Goal: Transaction & Acquisition: Purchase product/service

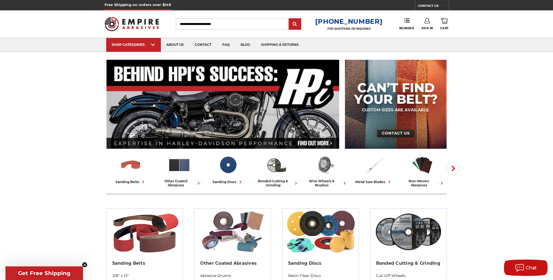
click at [424, 25] on link "Sign In" at bounding box center [427, 24] width 12 height 12
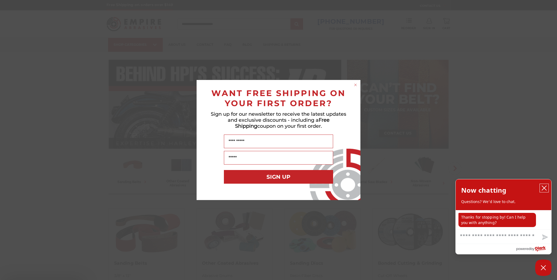
click at [545, 188] on icon "close chatbox" at bounding box center [543, 187] width 5 height 5
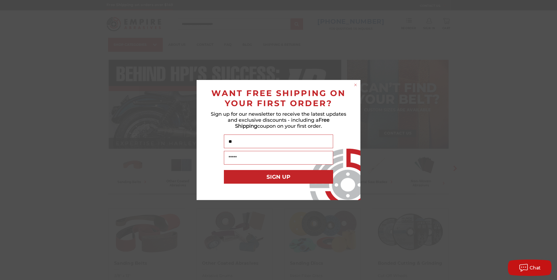
type input "*"
click at [356, 86] on icon "Close dialog" at bounding box center [355, 85] width 2 height 2
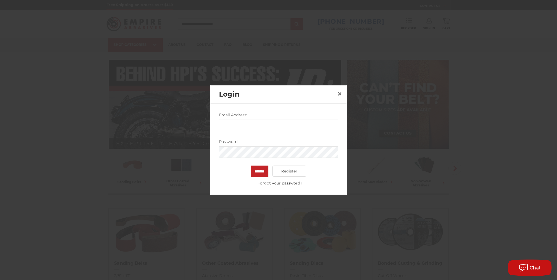
click at [265, 128] on input "Email Address:" at bounding box center [278, 125] width 119 height 11
type input "**********"
click at [262, 171] on input "*******" at bounding box center [260, 171] width 18 height 11
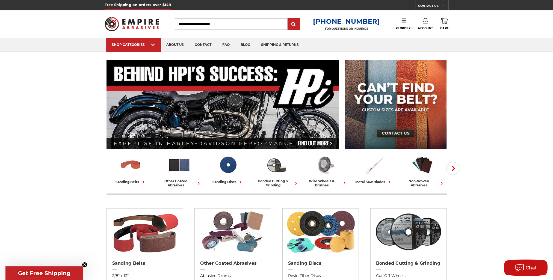
click at [404, 22] on use at bounding box center [403, 21] width 5 height 4
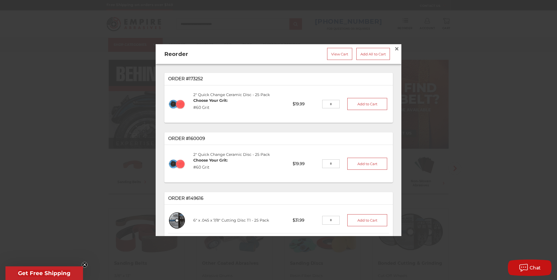
click at [326, 101] on input "tel" at bounding box center [331, 104] width 18 height 9
type input "*"
click at [361, 99] on button "Add to Cart" at bounding box center [367, 104] width 40 height 12
click at [339, 53] on link "View Cart" at bounding box center [339, 54] width 25 height 12
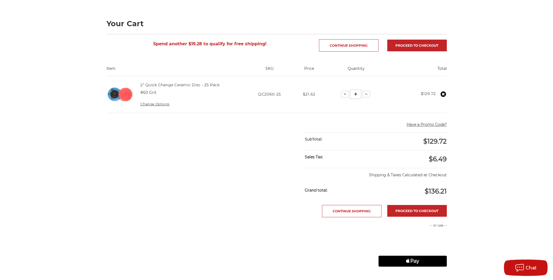
scroll to position [55, 0]
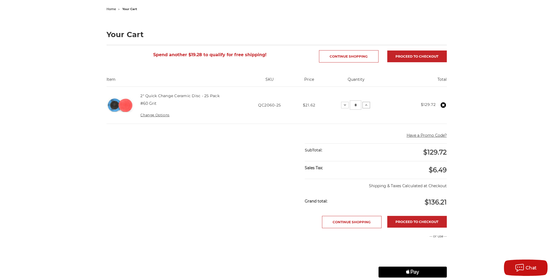
click at [366, 105] on icon at bounding box center [366, 105] width 4 height 4
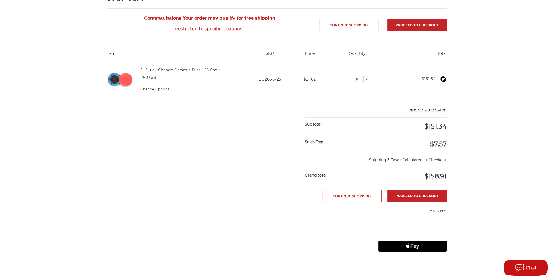
scroll to position [82, 0]
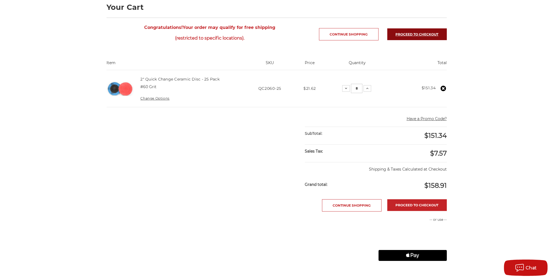
click at [401, 33] on link "Proceed to checkout" at bounding box center [417, 34] width 60 height 12
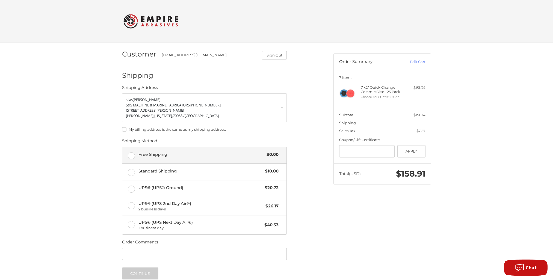
click at [131, 155] on label "Free Shipping $0.00" at bounding box center [204, 155] width 164 height 16
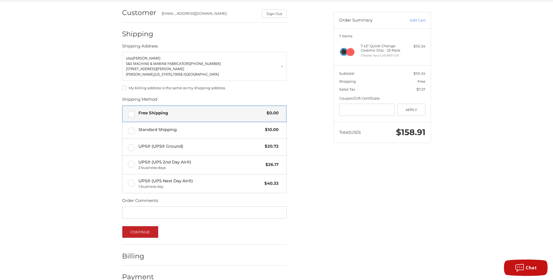
scroll to position [52, 0]
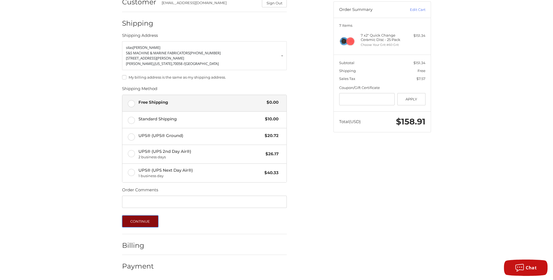
click at [138, 222] on button "Continue" at bounding box center [140, 221] width 36 height 12
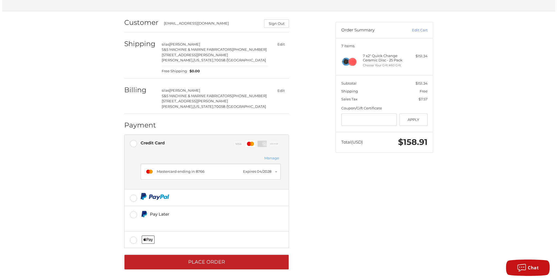
scroll to position [32, 0]
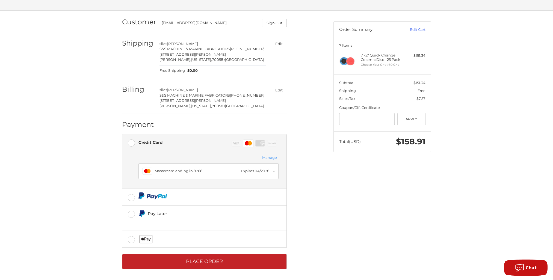
click at [271, 157] on button "Manage" at bounding box center [269, 158] width 18 height 6
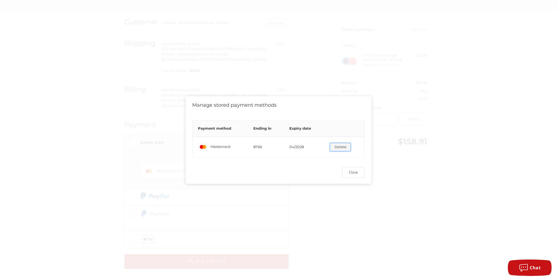
click at [339, 146] on button "Delete" at bounding box center [340, 147] width 21 height 8
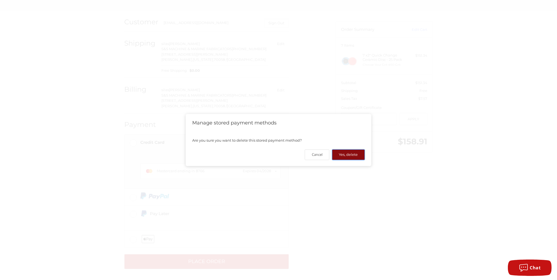
click at [347, 156] on button "Yes, delete" at bounding box center [348, 154] width 33 height 11
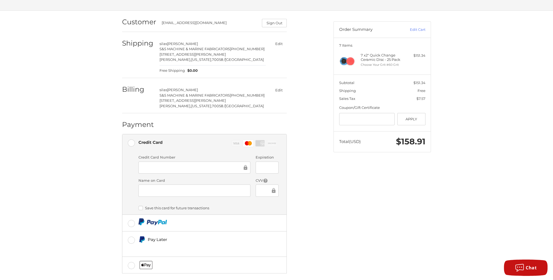
scroll to position [59, 0]
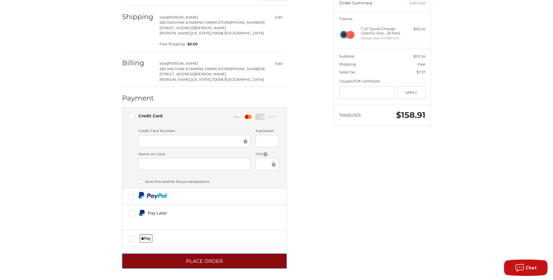
click at [207, 259] on button "Place Order" at bounding box center [204, 261] width 165 height 15
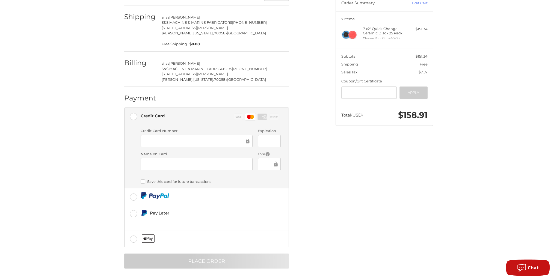
scroll to position [0, 0]
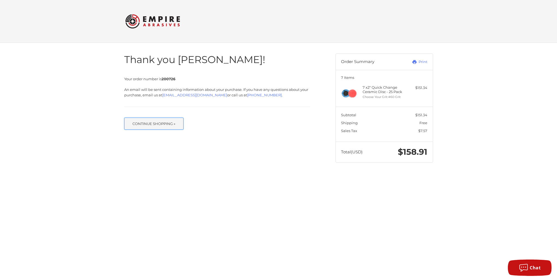
click at [155, 125] on button "Continue Shopping »" at bounding box center [154, 124] width 60 height 12
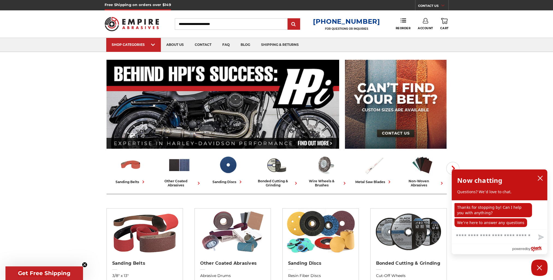
click at [426, 21] on icon at bounding box center [425, 20] width 5 height 5
click at [422, 46] on link "Sign Out" at bounding box center [425, 46] width 39 height 11
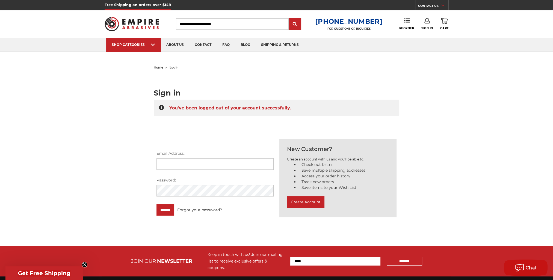
click at [439, 227] on body "Free Shipping on orders over $149 CONTACT US [DATE] - [DATE] (excluding holiday…" at bounding box center [276, 187] width 553 height 375
